Goal: Task Accomplishment & Management: Use online tool/utility

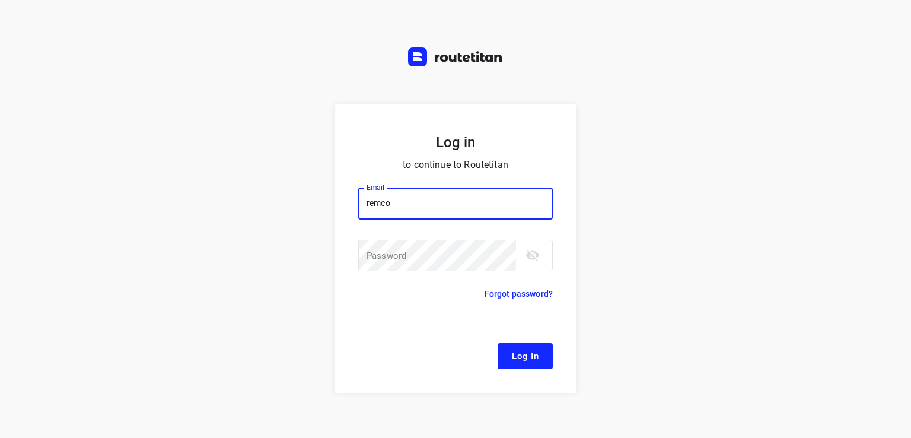
type input "[EMAIL_ADDRESS][DOMAIN_NAME]"
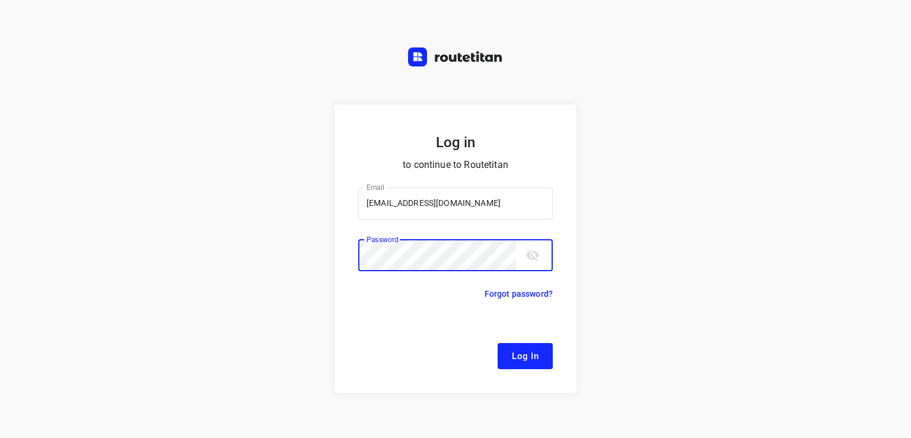
click at [498, 343] on button "Log In" at bounding box center [525, 356] width 55 height 26
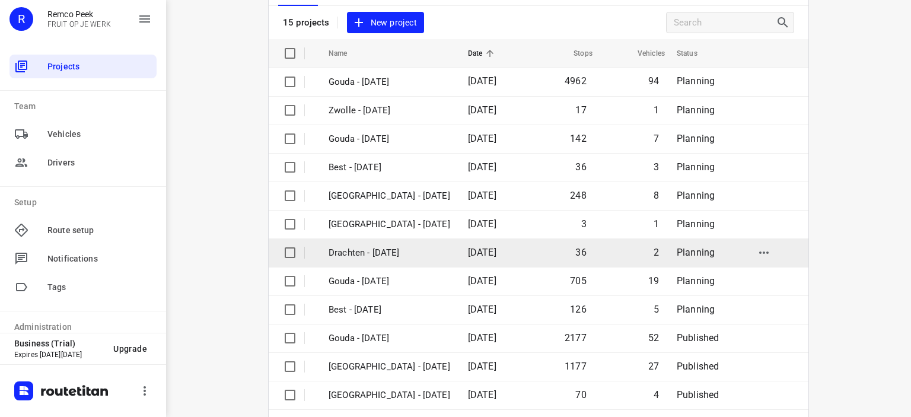
scroll to position [4, 0]
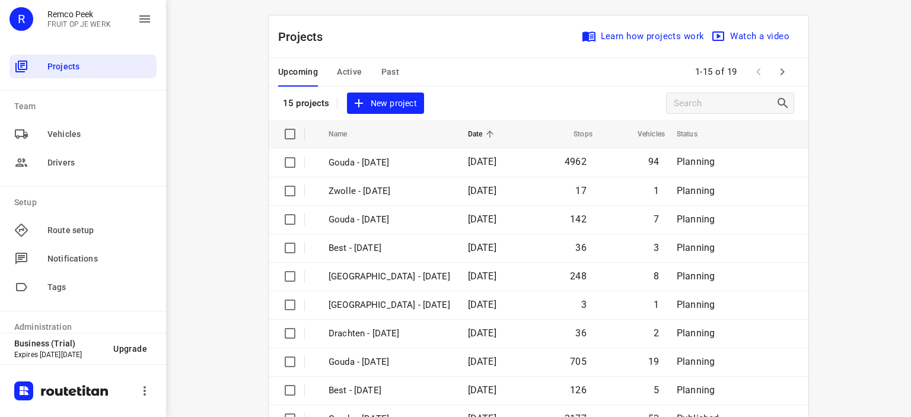
click at [338, 75] on span "Active" at bounding box center [349, 72] width 25 height 15
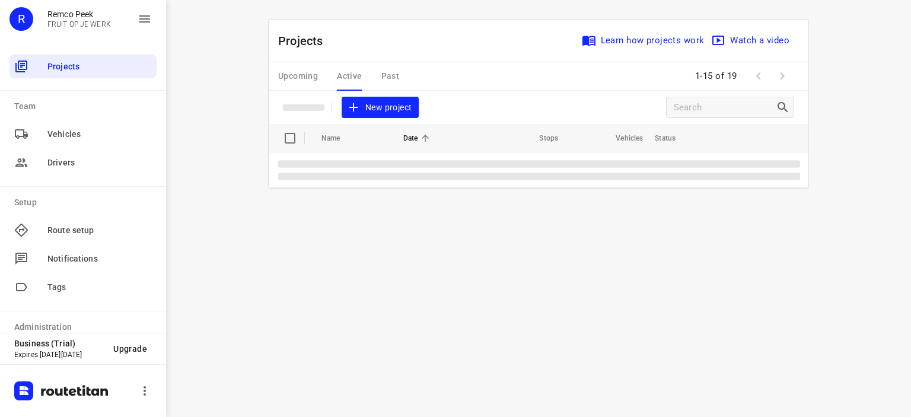
scroll to position [0, 0]
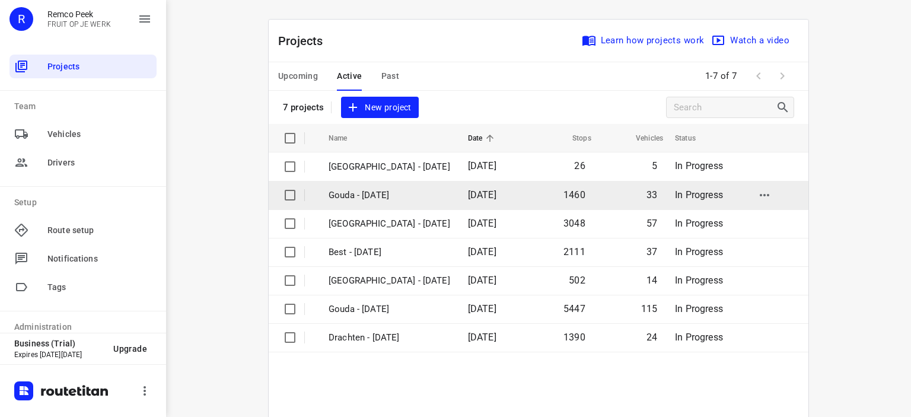
click at [367, 195] on p "Gouda - [DATE]" at bounding box center [390, 196] width 122 height 14
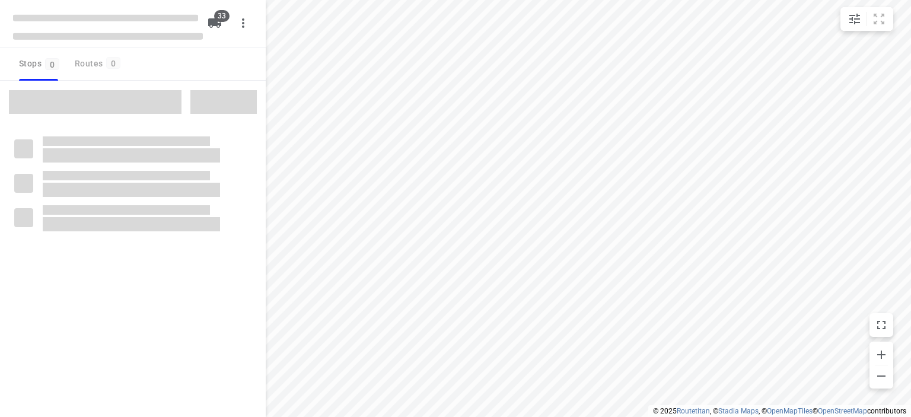
checkbox input "true"
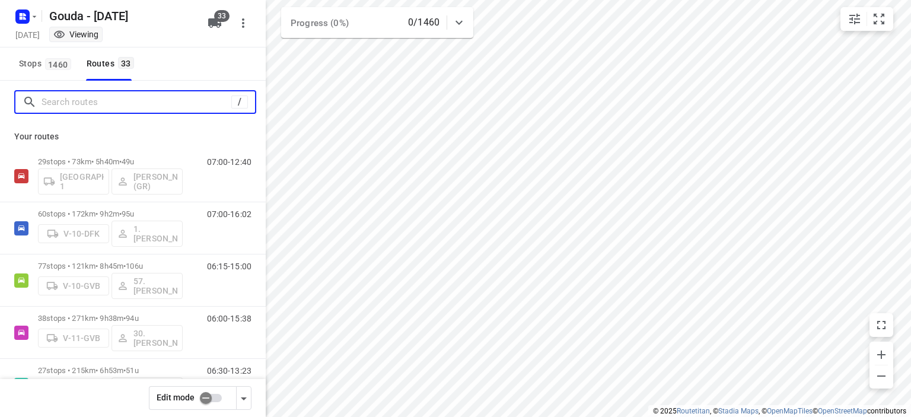
click at [121, 107] on input "Search routes" at bounding box center [137, 102] width 190 height 18
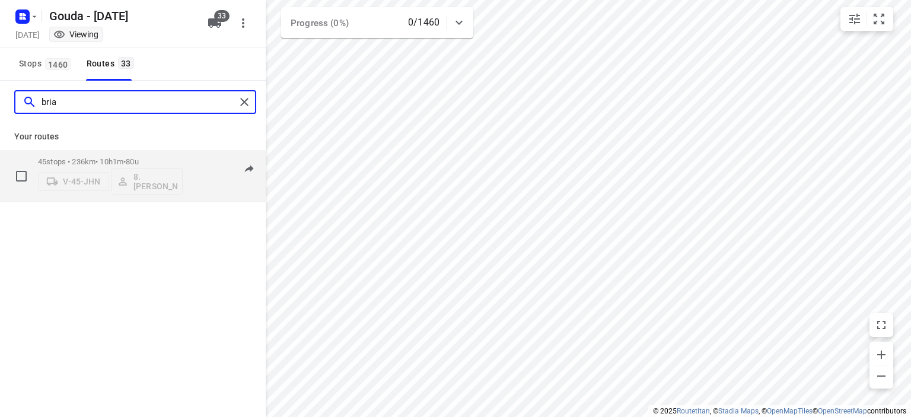
type input "bria"
click at [138, 157] on span "80u" at bounding box center [132, 161] width 12 height 9
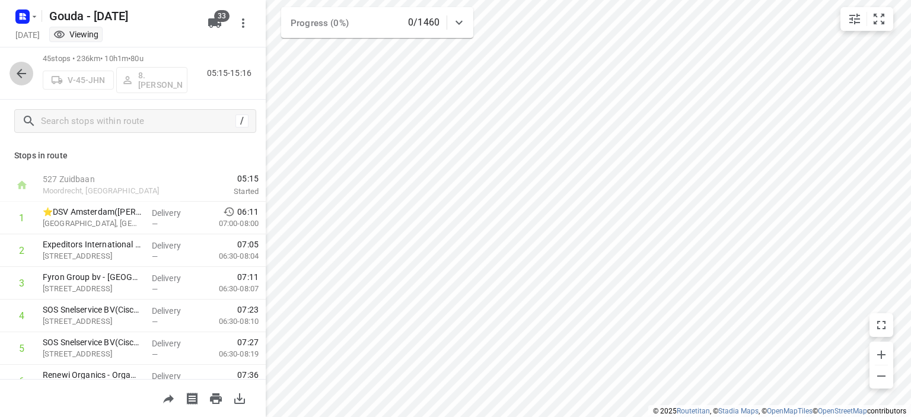
click at [18, 75] on icon "button" at bounding box center [21, 73] width 14 height 14
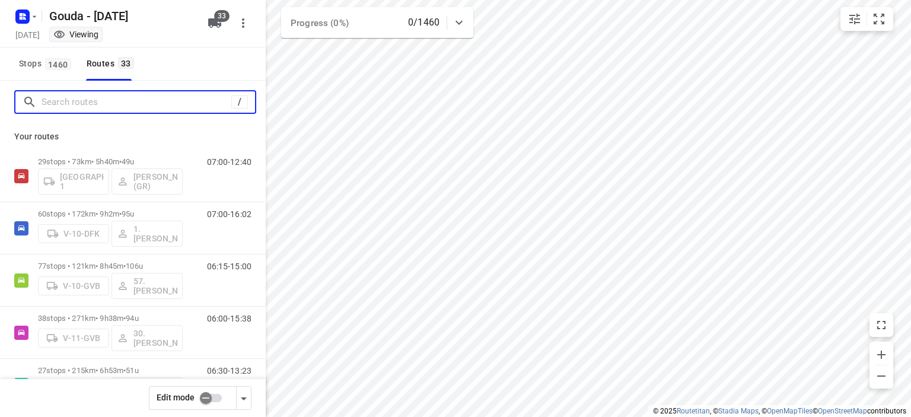
click at [110, 104] on input "Search routes" at bounding box center [137, 102] width 190 height 18
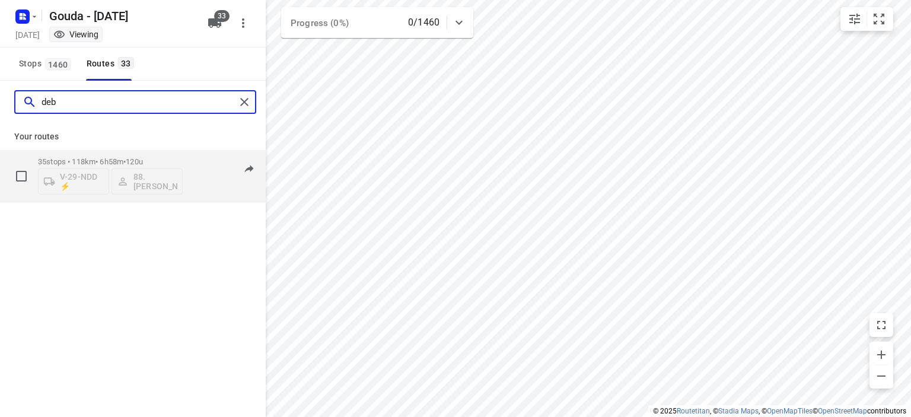
type input "deb"
click at [139, 155] on div "35 stops • 118km • 6h58m • 120u V-29-NDD ⚡ 88. [PERSON_NAME]" at bounding box center [110, 175] width 145 height 49
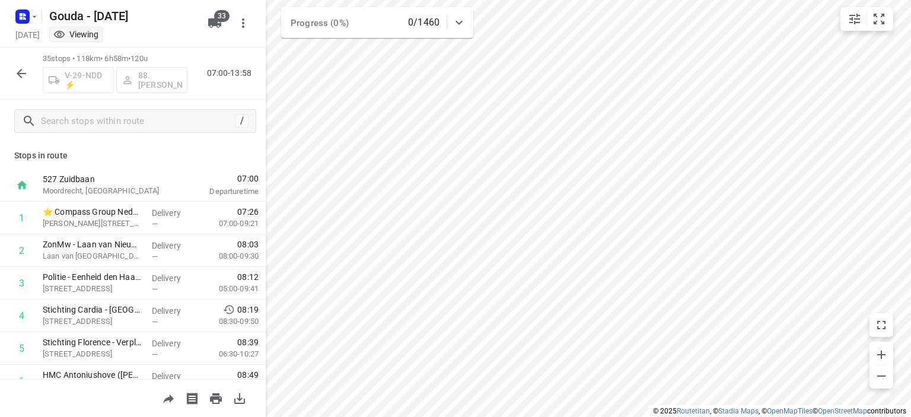
click at [22, 68] on icon "button" at bounding box center [21, 73] width 14 height 14
